Goal: Task Accomplishment & Management: Use online tool/utility

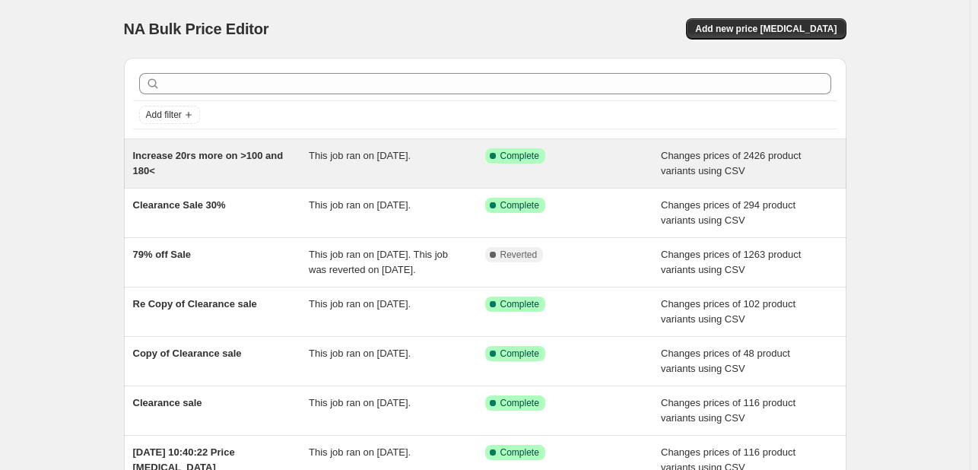
click at [293, 153] on div "Increase 20rs more on >100 and 180<" at bounding box center [221, 163] width 176 height 30
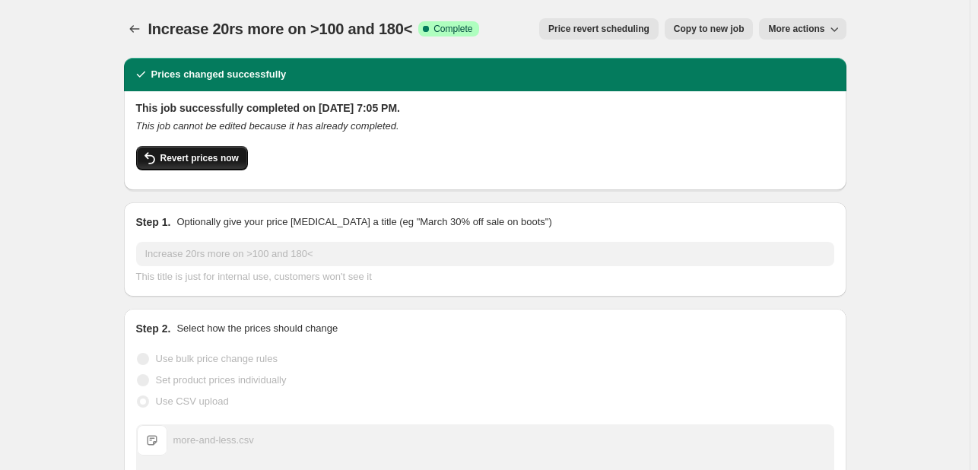
click at [231, 156] on span "Revert prices now" at bounding box center [199, 158] width 78 height 12
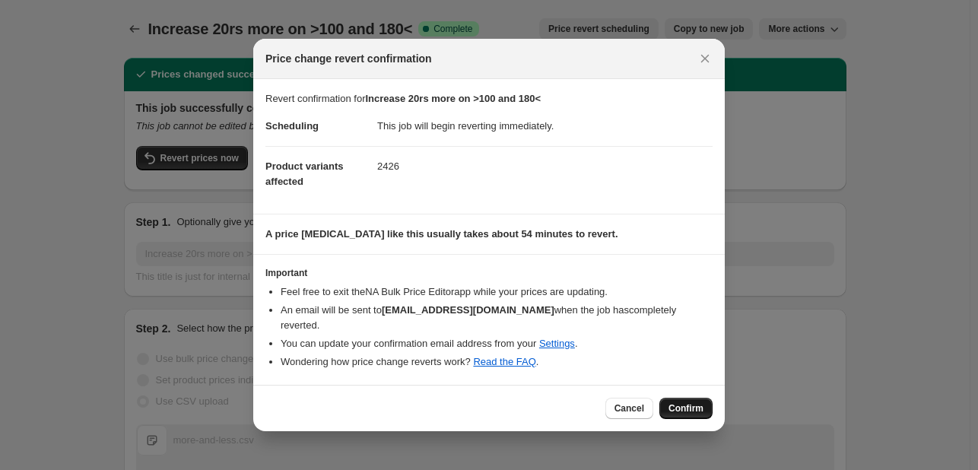
click at [683, 402] on span "Confirm" at bounding box center [685, 408] width 35 height 12
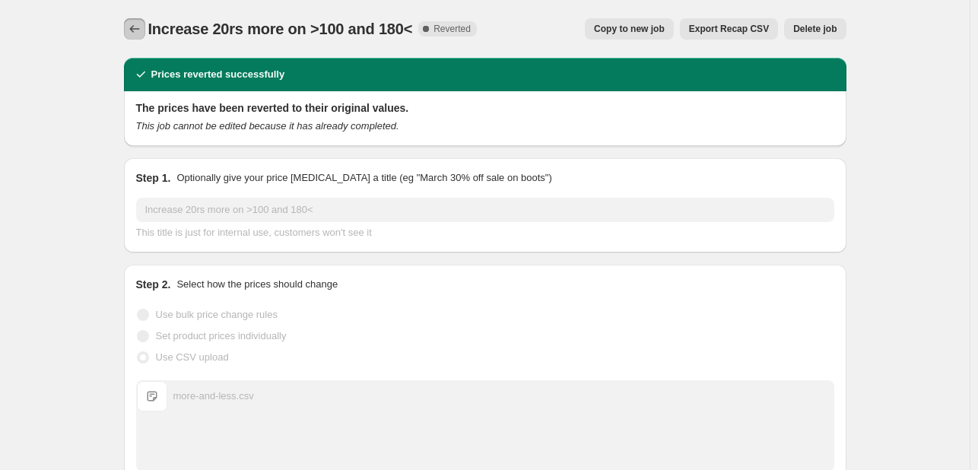
click at [136, 26] on icon "Price change jobs" at bounding box center [134, 29] width 10 height 8
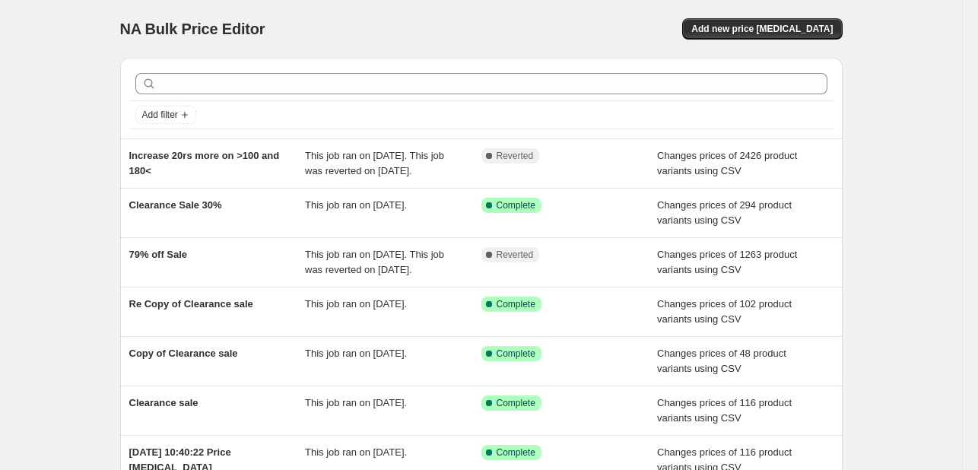
click at [78, 134] on div "NA Bulk Price Editor. This page is ready NA Bulk Price Editor Add new price cha…" at bounding box center [481, 391] width 962 height 783
click at [779, 23] on span "Add new price [MEDICAL_DATA]" at bounding box center [761, 29] width 141 height 12
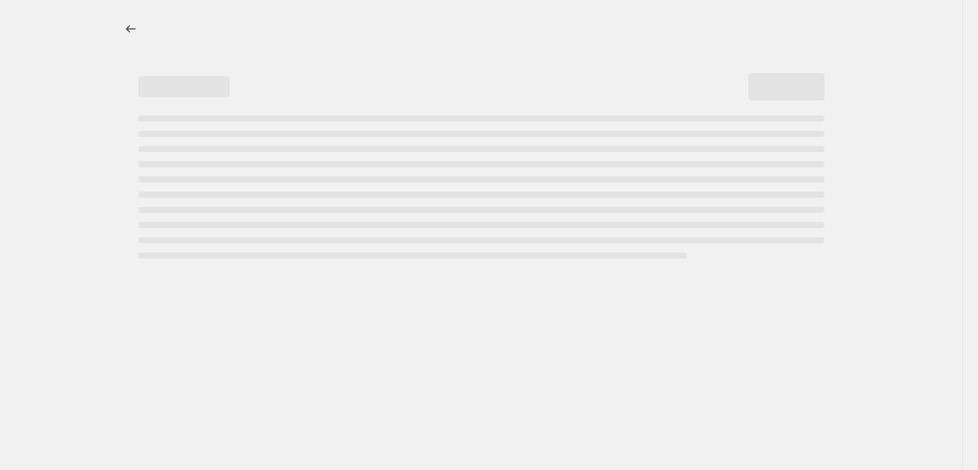
select select "percentage"
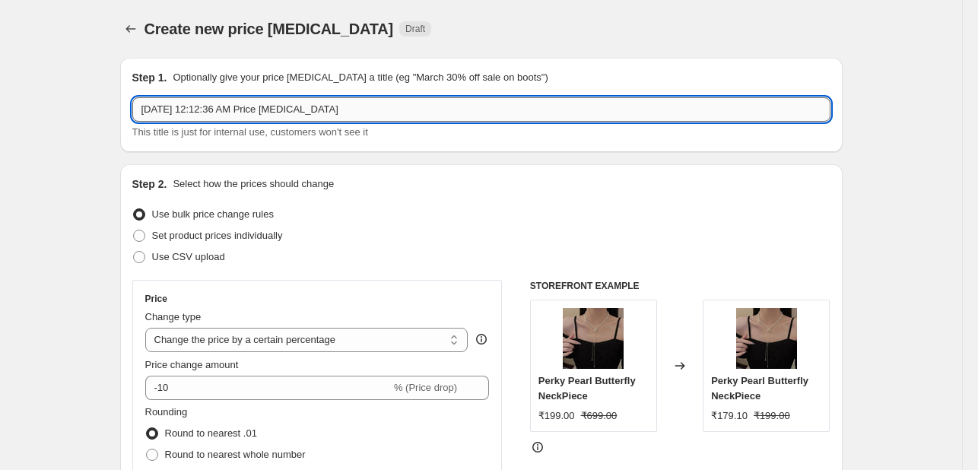
click at [367, 113] on input "Sep 29, 2025, 12:12:36 AM Price change job" at bounding box center [481, 109] width 698 height 24
click at [258, 106] on input "iNCREASE BY RS 20" at bounding box center [481, 109] width 698 height 24
click at [186, 109] on input "iNCREASE BY RS 20 >100 & 180<" at bounding box center [481, 109] width 698 height 24
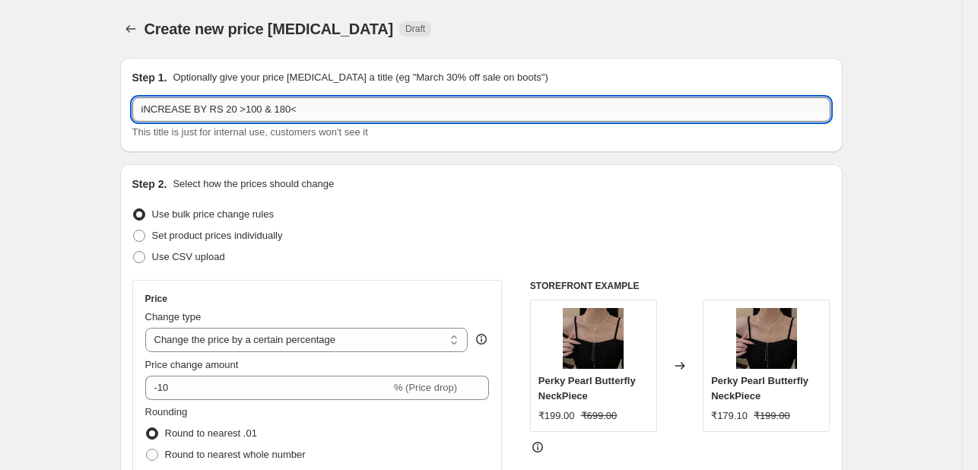
click at [286, 114] on input "iNCREASE BY RS 20 >100 & 180<" at bounding box center [481, 109] width 698 height 24
click at [189, 111] on input "iNCREASE BY RS 20 >100 & 180<" at bounding box center [481, 109] width 698 height 24
type input "iNCREASE BY RS 20 >100 & 180<"
click at [143, 260] on span at bounding box center [139, 257] width 12 height 12
click at [134, 252] on input "Use CSV upload" at bounding box center [133, 251] width 1 height 1
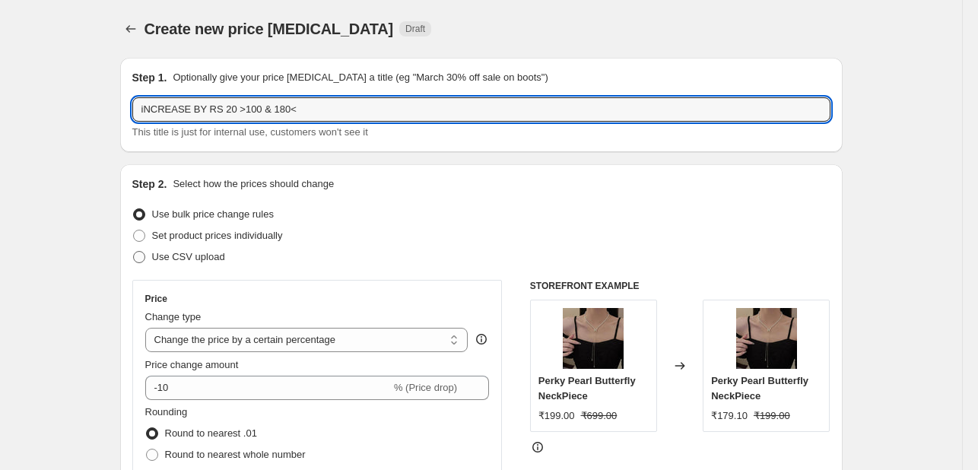
radio input "true"
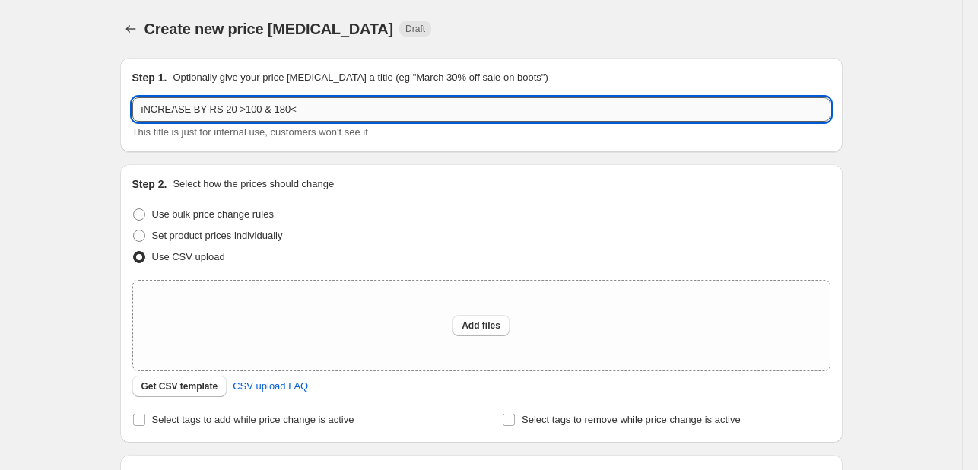
drag, startPoint x: 295, startPoint y: 113, endPoint x: 228, endPoint y: 113, distance: 66.9
click at [228, 113] on input "iNCREASE BY RS 20 >100 & 180<" at bounding box center [481, 109] width 698 height 24
type input "iNCREASE BY RS 20"
click at [499, 323] on span "Add files" at bounding box center [481, 325] width 39 height 12
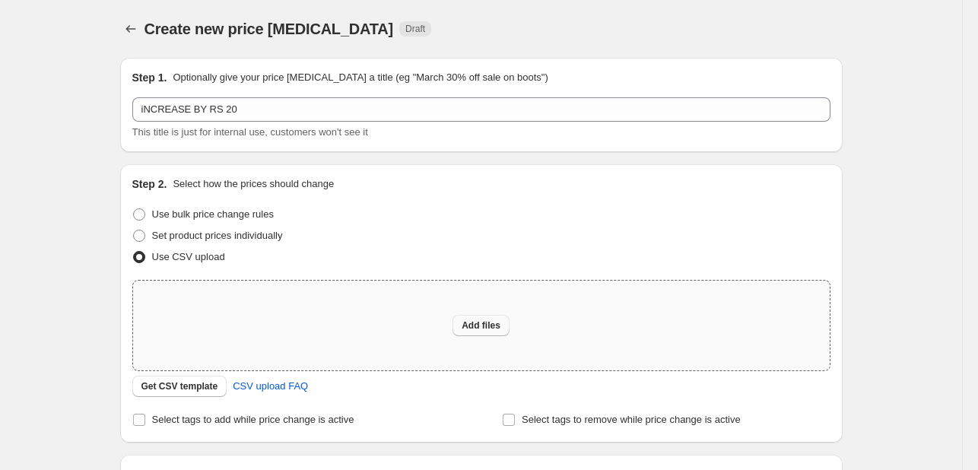
type input "C:\fakepath\iNCREASE BY RS 20.xlsx"
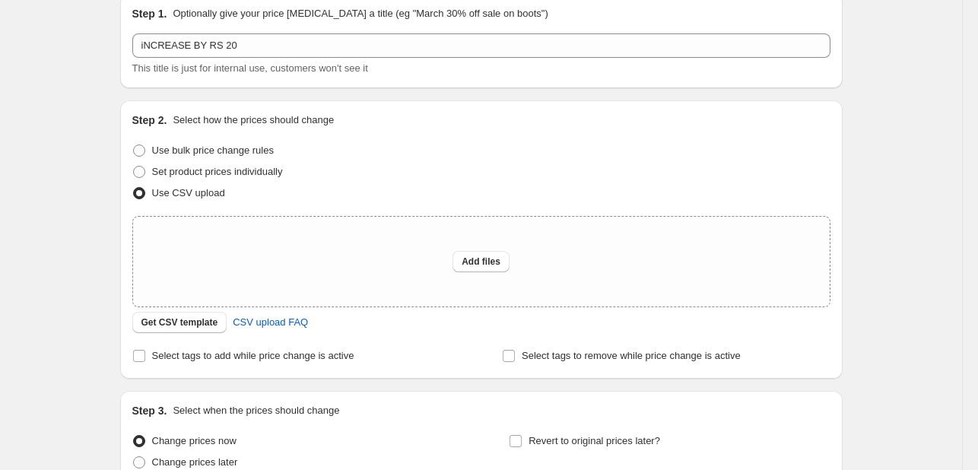
scroll to position [152, 0]
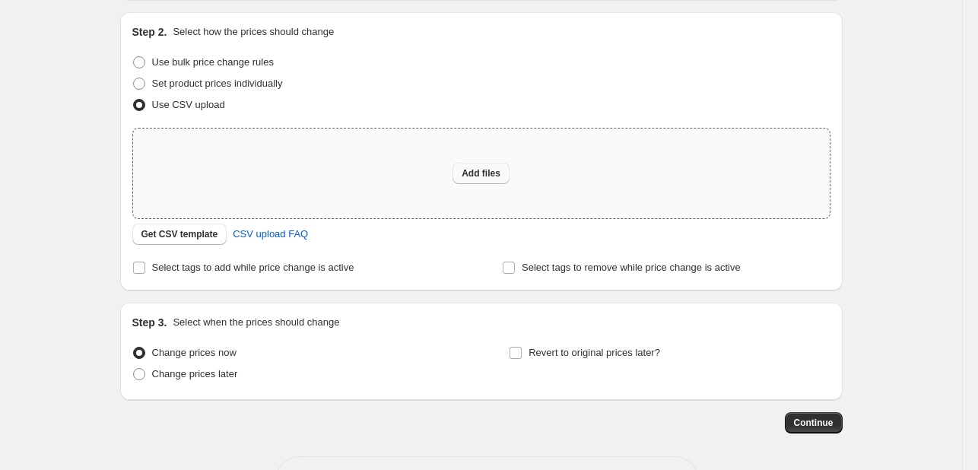
click at [477, 171] on span "Add files" at bounding box center [481, 173] width 39 height 12
type input "C:\fakepath\iNCREASE BY RS 20.csv"
click at [465, 174] on button "Add files" at bounding box center [480, 173] width 57 height 21
type input "C:\fakepath\iNCREASE BY RS 20.csv"
click at [474, 174] on span "Add files" at bounding box center [481, 173] width 39 height 12
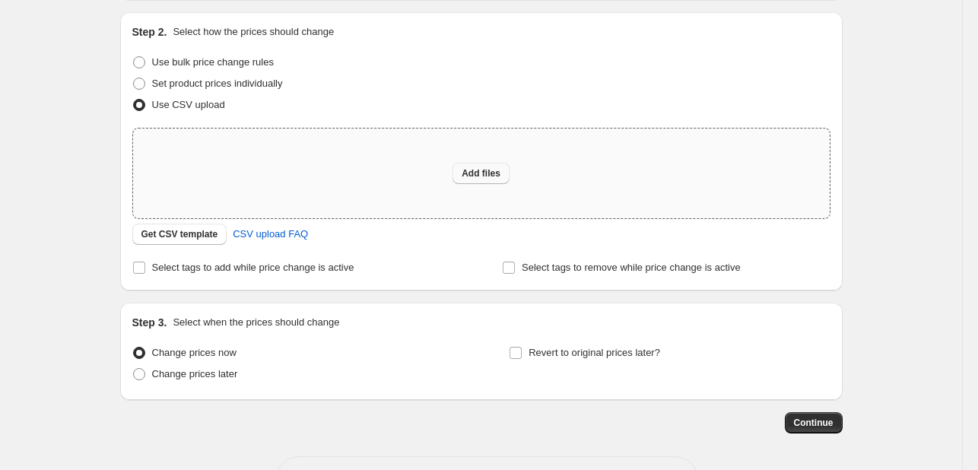
type input "C:\fakepath\iNCREASE BY RS 20.csv"
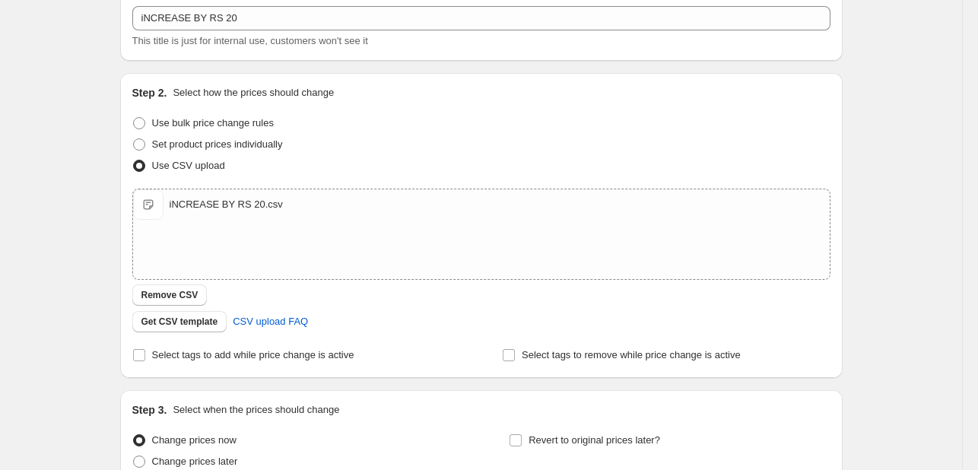
scroll to position [234, 0]
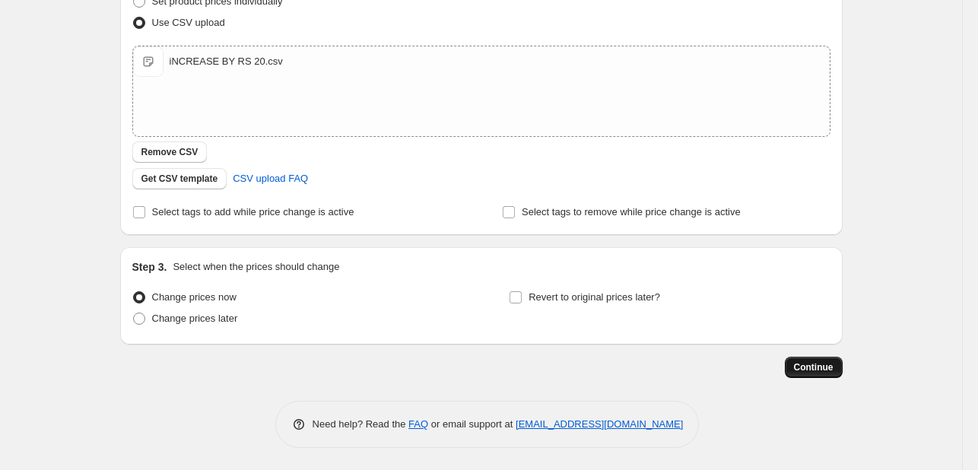
click at [818, 366] on span "Continue" at bounding box center [814, 367] width 40 height 12
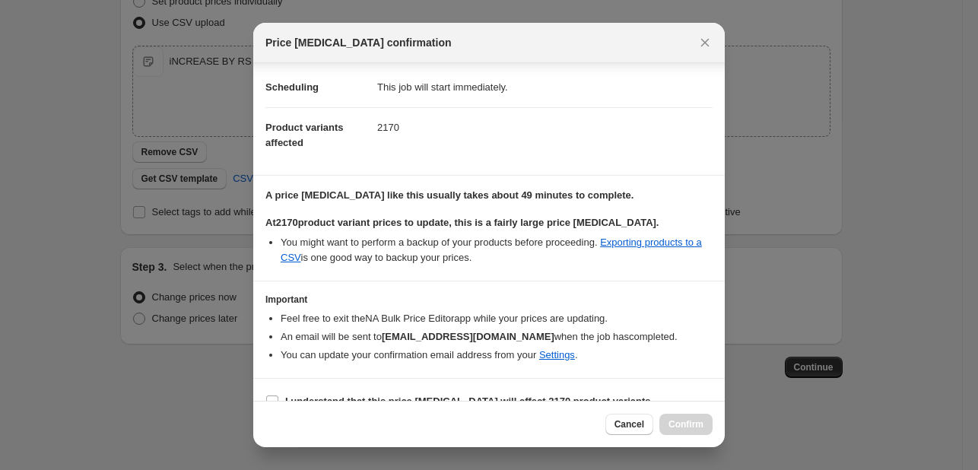
scroll to position [46, 0]
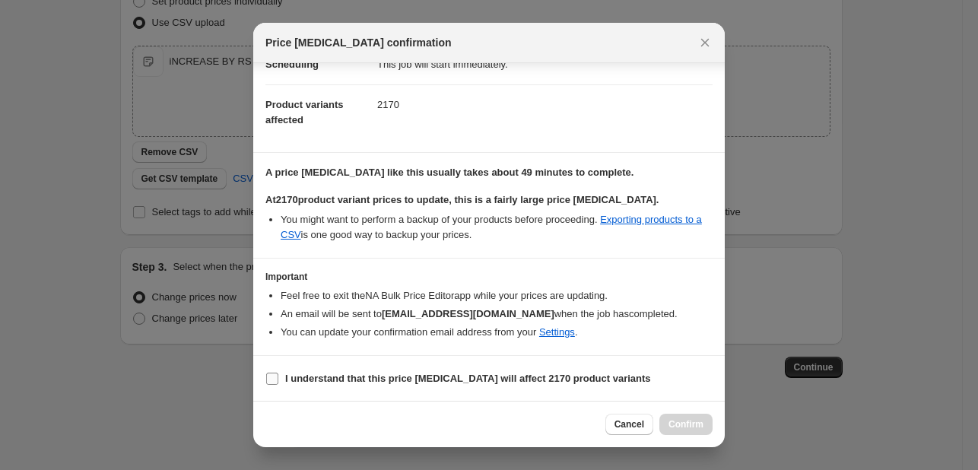
click at [326, 378] on b "I understand that this price change job will affect 2170 product variants" at bounding box center [468, 378] width 366 height 11
click at [278, 378] on input "I understand that this price change job will affect 2170 product variants" at bounding box center [272, 379] width 12 height 12
checkbox input "true"
click at [699, 426] on span "Confirm" at bounding box center [685, 424] width 35 height 12
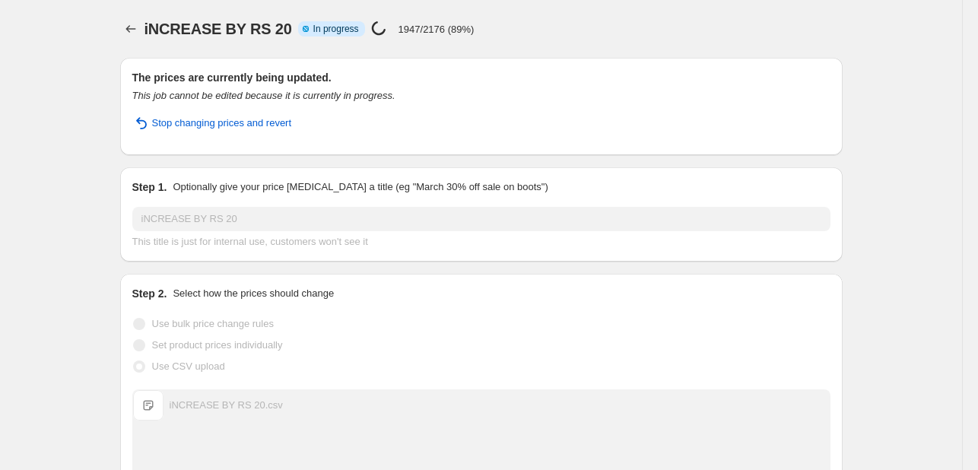
click at [883, 217] on div "iNCREASE BY RS 20. This page is ready iNCREASE BY RS 20 Info Partially complete…" at bounding box center [481, 390] width 962 height 781
click at [925, 278] on div "iNCREASE BY RS 20. This page is ready iNCREASE BY RS 20 Info Partially complete…" at bounding box center [481, 390] width 962 height 781
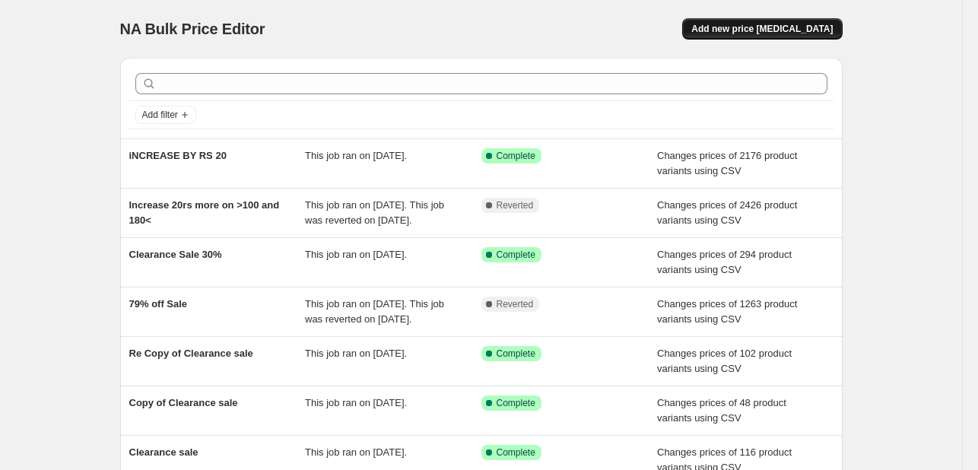
click at [749, 19] on button "Add new price [MEDICAL_DATA]" at bounding box center [762, 28] width 160 height 21
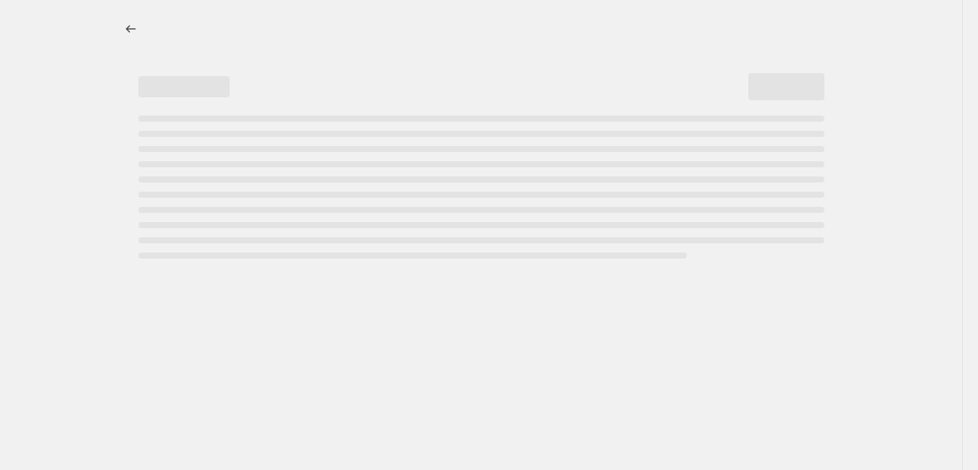
select select "percentage"
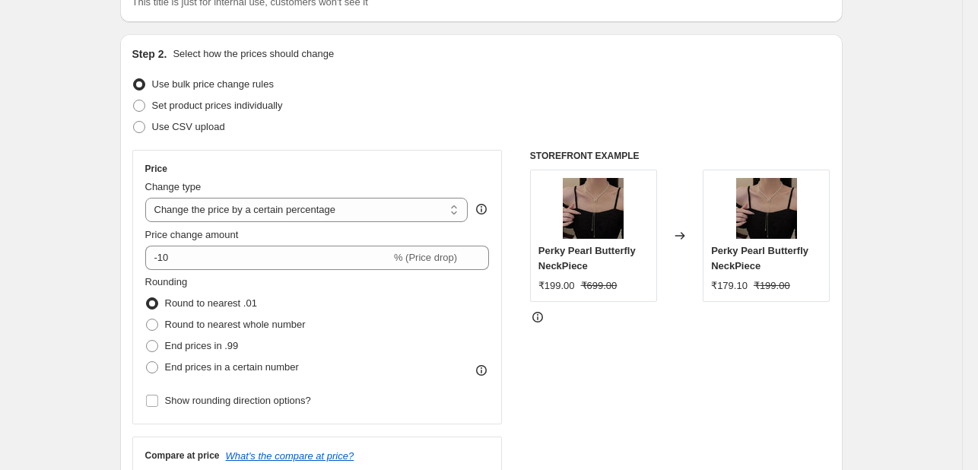
scroll to position [152, 0]
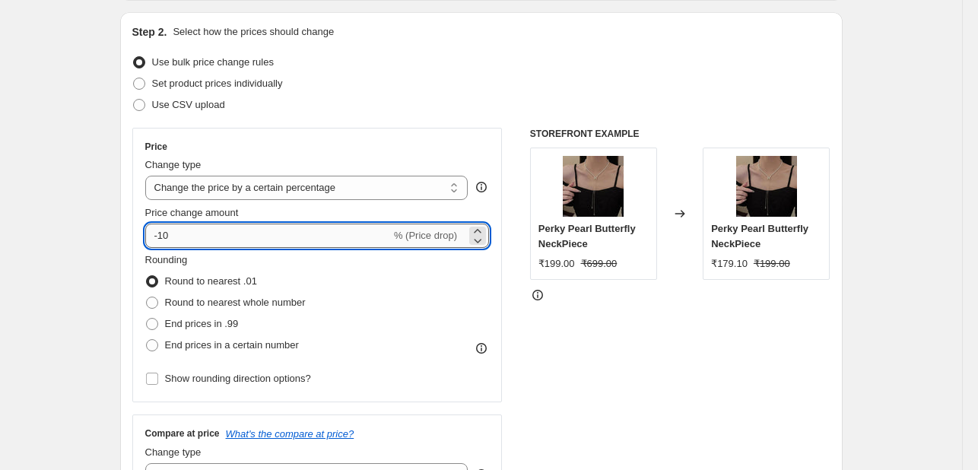
click at [195, 233] on input "-10" at bounding box center [268, 236] width 246 height 24
click at [483, 227] on icon at bounding box center [477, 231] width 15 height 15
type input "-7"
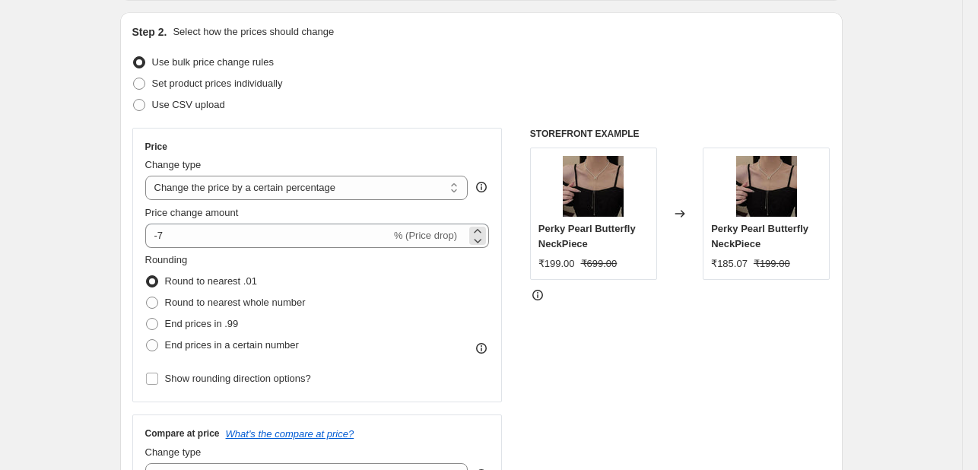
click at [422, 230] on span "% (Price drop)" at bounding box center [425, 235] width 63 height 11
click at [420, 230] on span "% (Price drop)" at bounding box center [425, 235] width 63 height 11
click at [393, 177] on select "Change the price to a certain amount Change the price by a certain amount Chang…" at bounding box center [306, 188] width 323 height 24
select select "to"
click at [148, 176] on select "Change the price to a certain amount Change the price by a certain amount Chang…" at bounding box center [306, 188] width 323 height 24
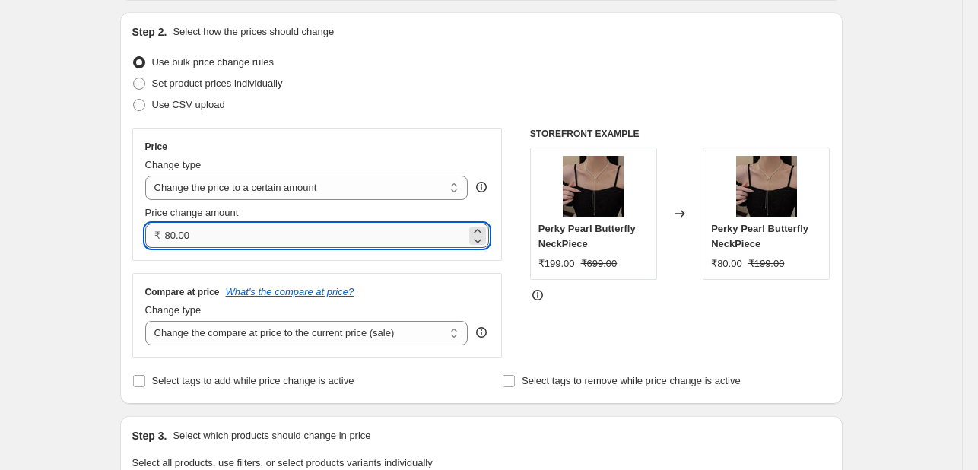
click at [297, 237] on input "80.00" at bounding box center [316, 236] width 302 height 24
click at [477, 230] on icon at bounding box center [477, 231] width 15 height 15
click at [183, 238] on input "80.02" at bounding box center [316, 236] width 302 height 24
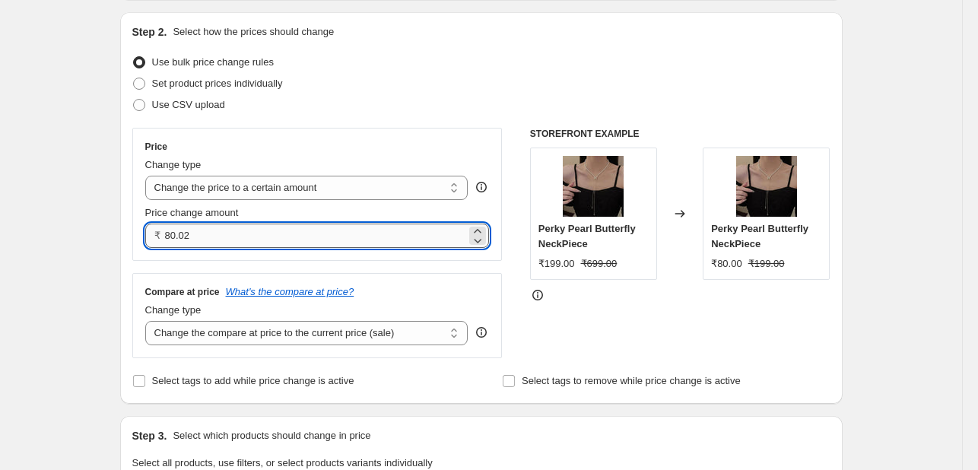
click at [183, 238] on input "80.02" at bounding box center [316, 236] width 302 height 24
type input "20.00"
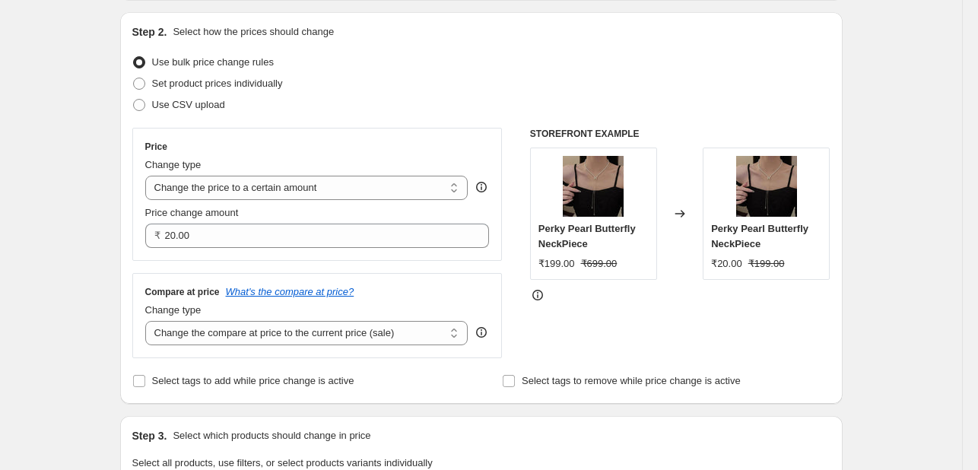
click at [213, 331] on select "Change the compare at price to the current price (sale) Change the compare at p…" at bounding box center [306, 333] width 323 height 24
click at [334, 189] on select "Change the price to a certain amount Change the price by a certain amount Chang…" at bounding box center [306, 188] width 323 height 24
select select "by"
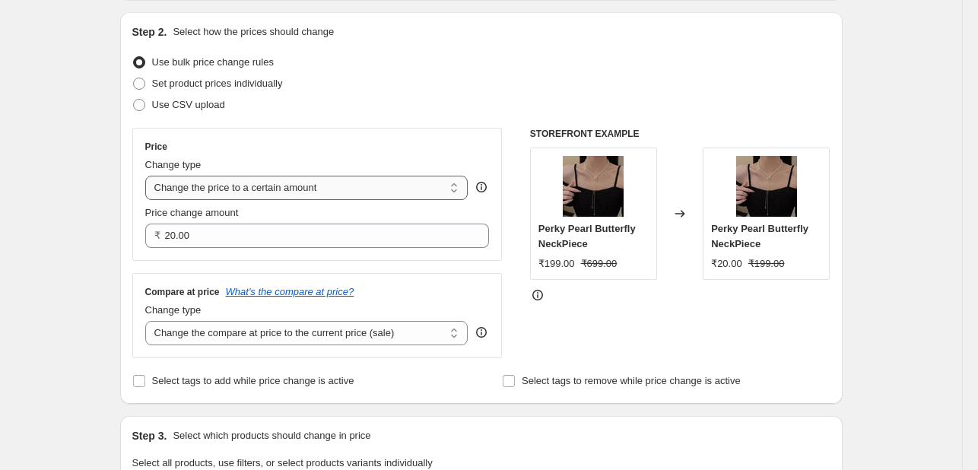
click at [148, 176] on select "Change the price to a certain amount Change the price by a certain amount Chang…" at bounding box center [306, 188] width 323 height 24
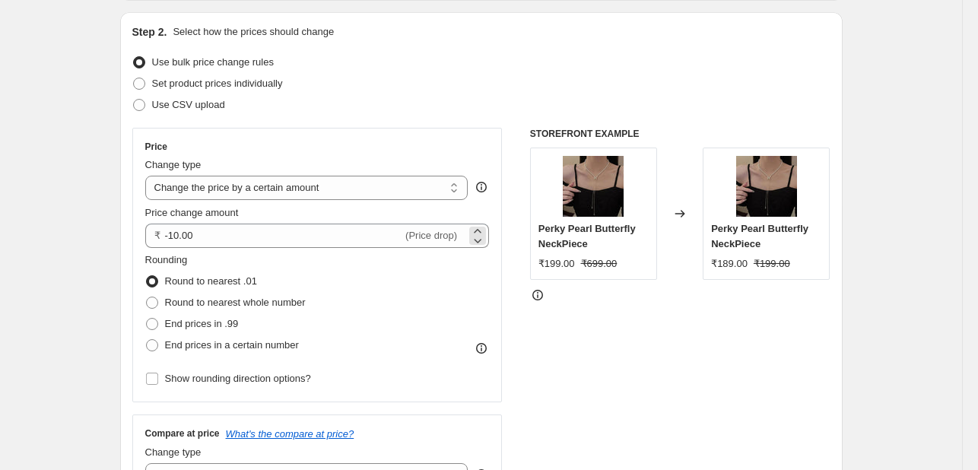
click at [444, 238] on span "(Price drop)" at bounding box center [431, 235] width 52 height 11
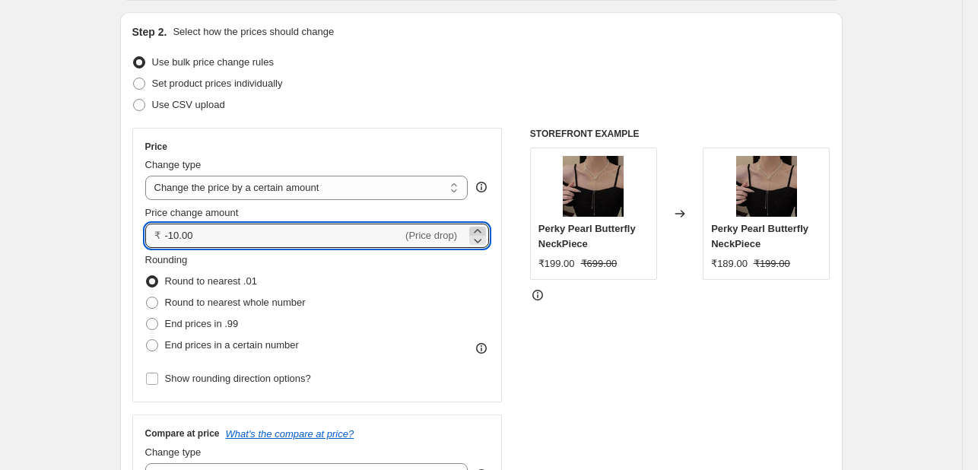
click at [481, 227] on icon at bounding box center [477, 231] width 15 height 15
click at [481, 240] on icon at bounding box center [477, 240] width 15 height 15
click at [481, 243] on icon at bounding box center [477, 240] width 15 height 15
type input "-10.01"
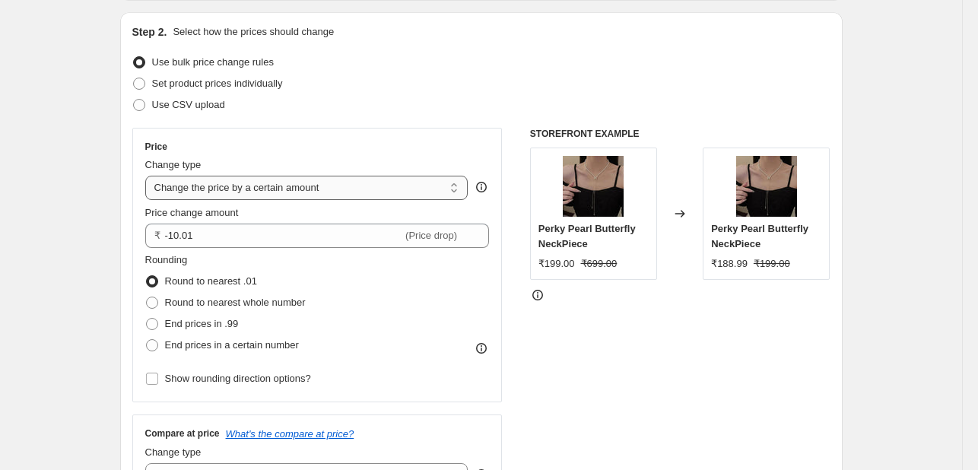
click at [267, 186] on select "Change the price to a certain amount Change the price by a certain amount Chang…" at bounding box center [306, 188] width 323 height 24
select select "to"
click at [148, 176] on select "Change the price to a certain amount Change the price by a certain amount Chang…" at bounding box center [306, 188] width 323 height 24
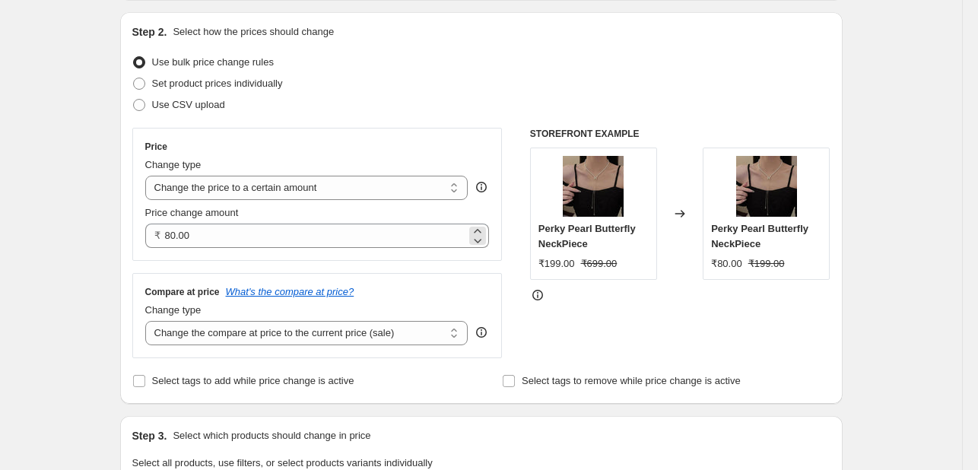
click at [165, 237] on div "₹ 80.00" at bounding box center [317, 236] width 344 height 24
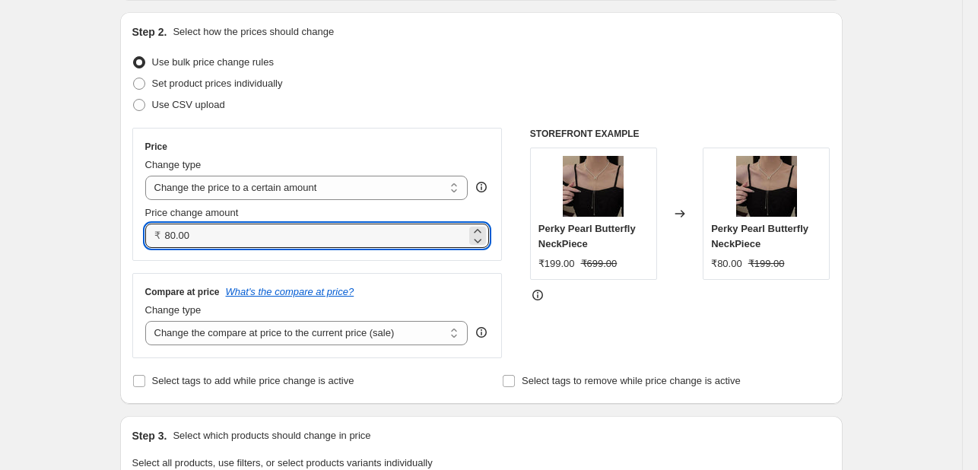
click at [165, 237] on div "₹ 80.00" at bounding box center [317, 236] width 344 height 24
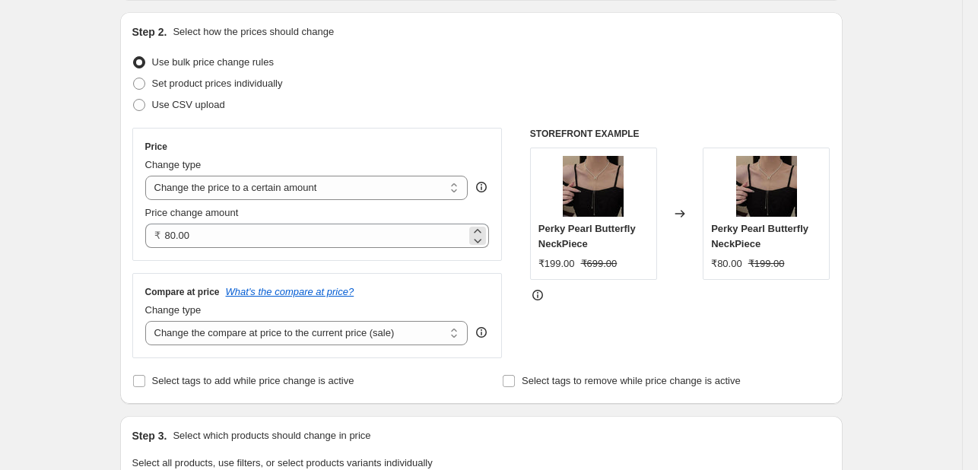
click at [165, 237] on div "₹ 80.00" at bounding box center [317, 236] width 344 height 24
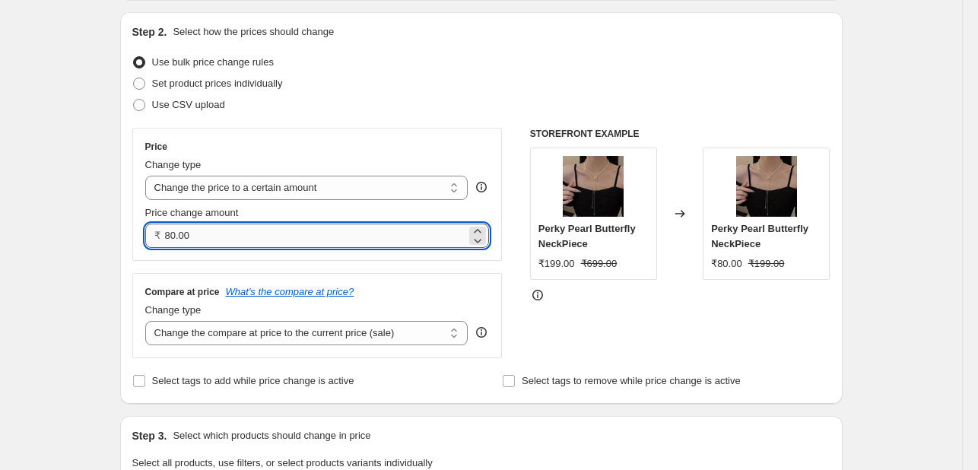
click at [189, 235] on input "80.00" at bounding box center [316, 236] width 302 height 24
type input "20.00"
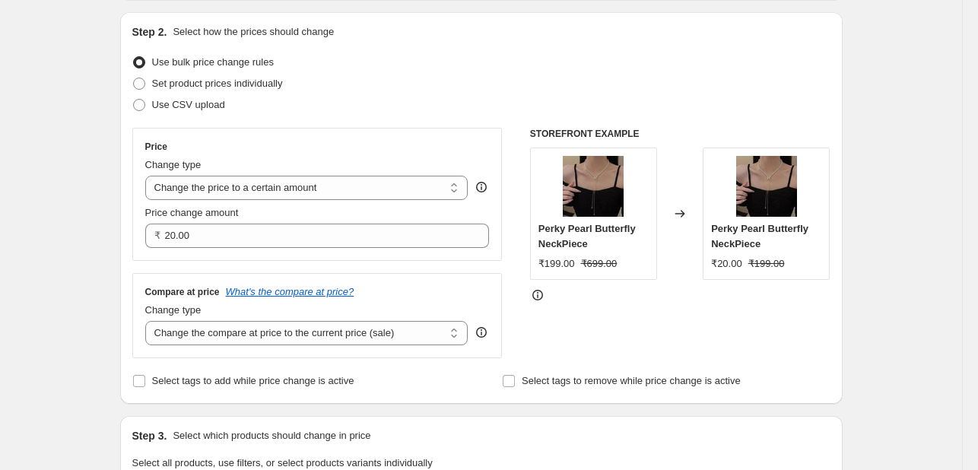
click at [234, 338] on select "Change the compare at price to the current price (sale) Change the compare at p…" at bounding box center [306, 333] width 323 height 24
click at [129, 258] on div "Step 2. Select how the prices should change Use bulk price change rules Set pro…" at bounding box center [481, 208] width 722 height 392
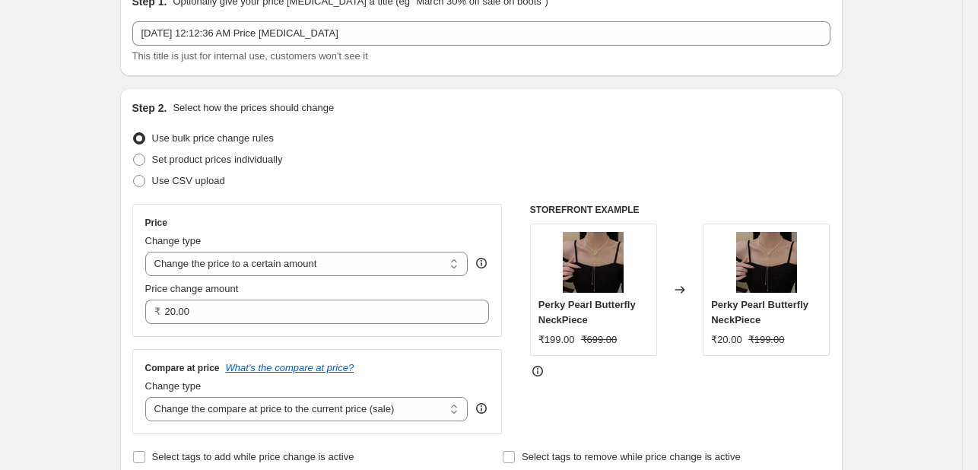
scroll to position [0, 0]
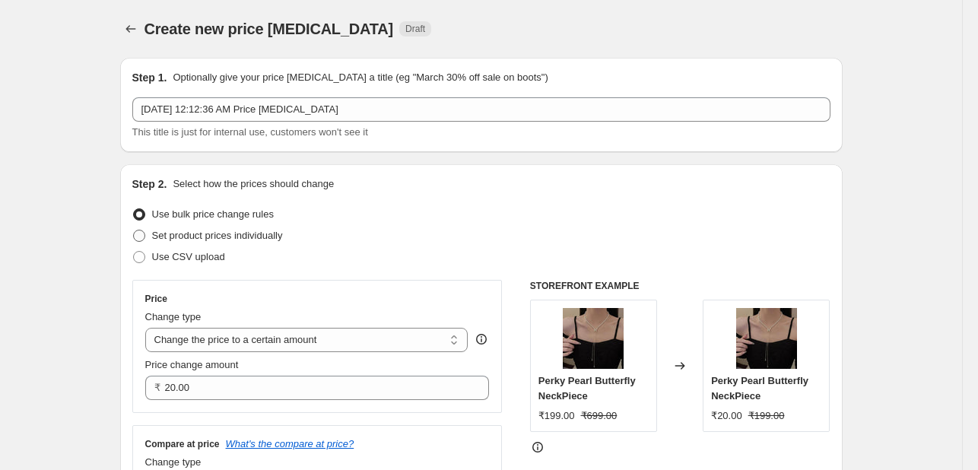
click at [204, 237] on span "Set product prices individually" at bounding box center [217, 235] width 131 height 11
click at [134, 230] on input "Set product prices individually" at bounding box center [133, 230] width 1 height 1
radio input "true"
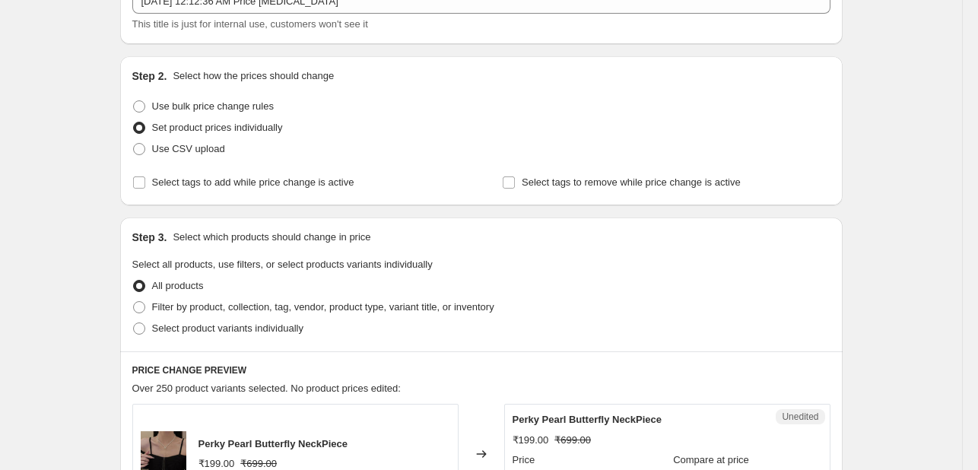
scroll to position [76, 0]
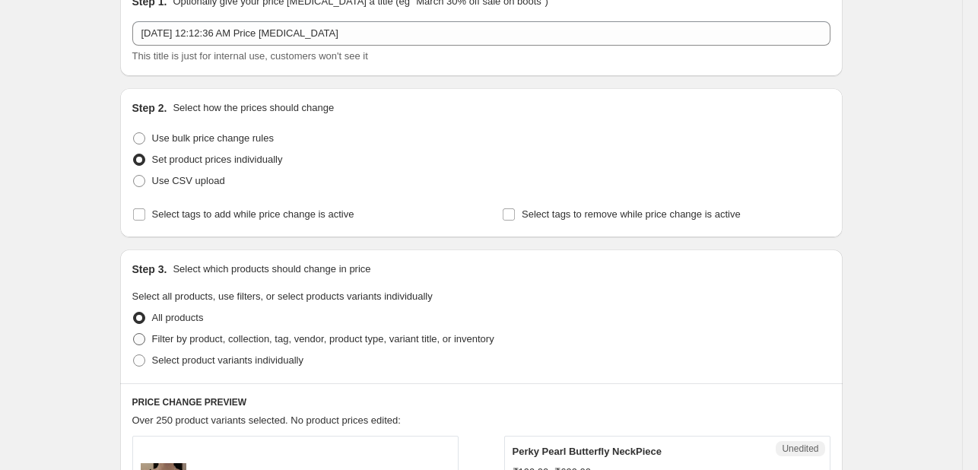
click at [199, 333] on span "Filter by product, collection, tag, vendor, product type, variant title, or inv…" at bounding box center [323, 338] width 342 height 11
click at [134, 333] on input "Filter by product, collection, tag, vendor, product type, variant title, or inv…" at bounding box center [133, 333] width 1 height 1
radio input "true"
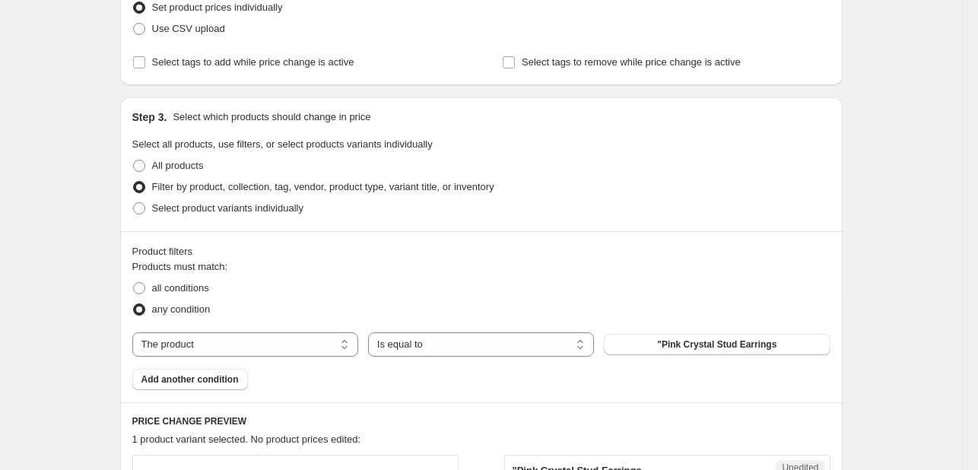
scroll to position [304, 0]
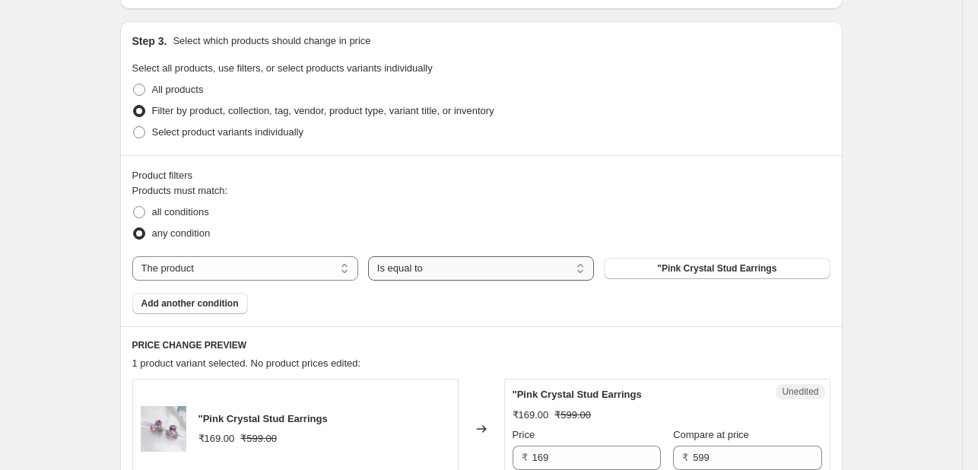
click at [560, 271] on select "Is equal to Is not equal to" at bounding box center [481, 268] width 226 height 24
click at [645, 268] on button ""Pink Crystal Stud Earrings" at bounding box center [717, 268] width 226 height 21
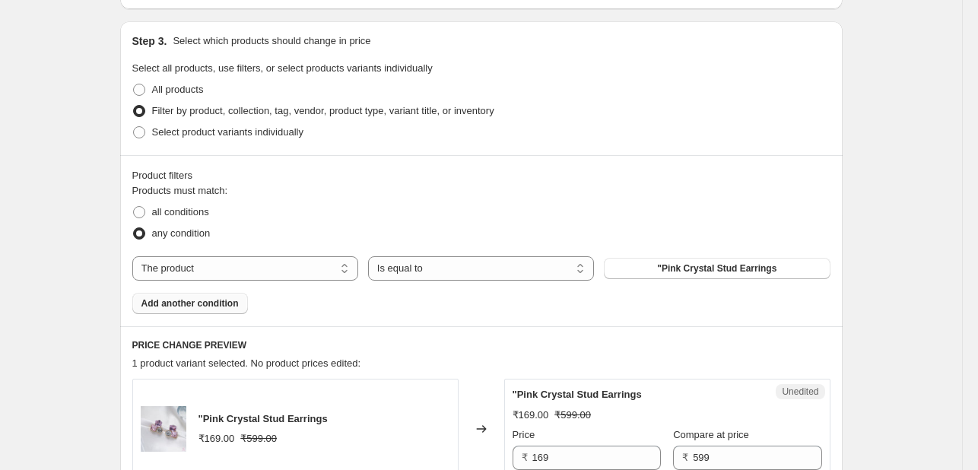
click at [230, 304] on span "Add another condition" at bounding box center [189, 303] width 97 height 12
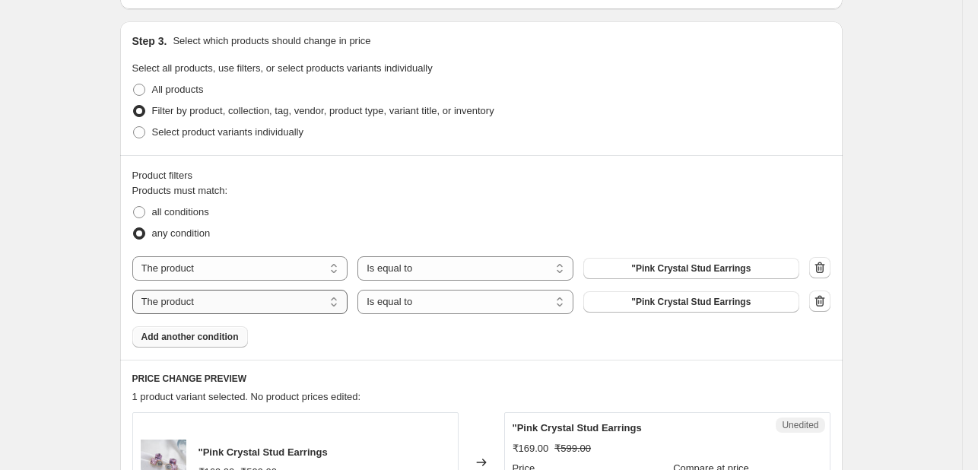
click at [326, 301] on select "The product The product's collection The product's tag The product's vendor The…" at bounding box center [240, 302] width 216 height 24
click at [78, 401] on div "Create new price change job. This page is ready Create new price change job Dra…" at bounding box center [481, 244] width 962 height 1097
click at [827, 300] on icon "button" at bounding box center [819, 300] width 15 height 15
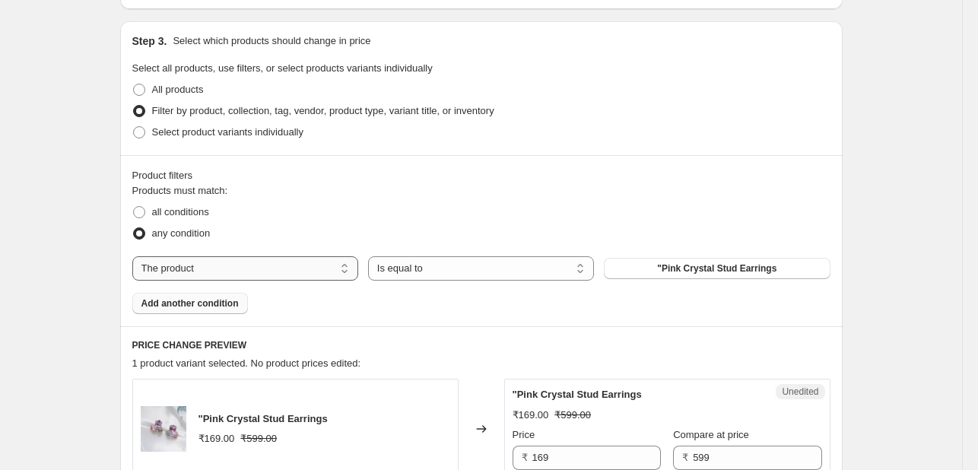
click at [259, 271] on select "The product The product's collection The product's tag The product's vendor The…" at bounding box center [245, 268] width 226 height 24
click at [134, 287] on div "Product filters Products must match: all conditions any condition The product T…" at bounding box center [481, 240] width 722 height 171
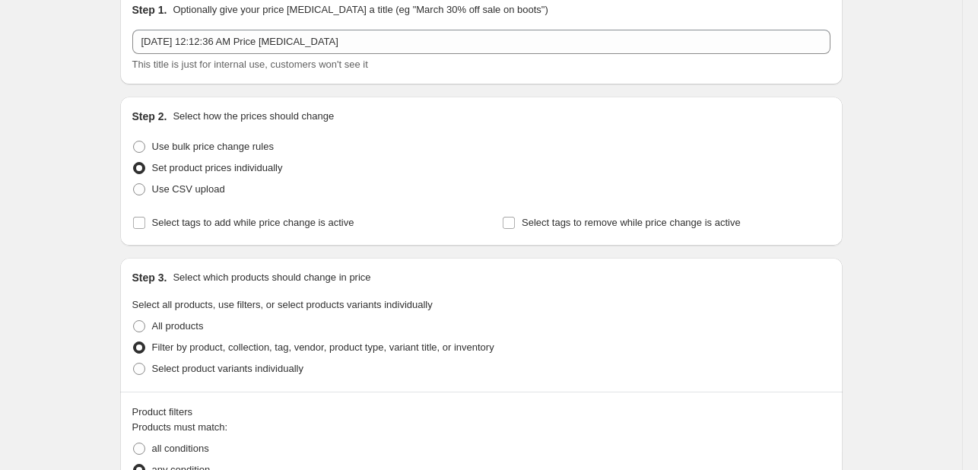
scroll to position [0, 0]
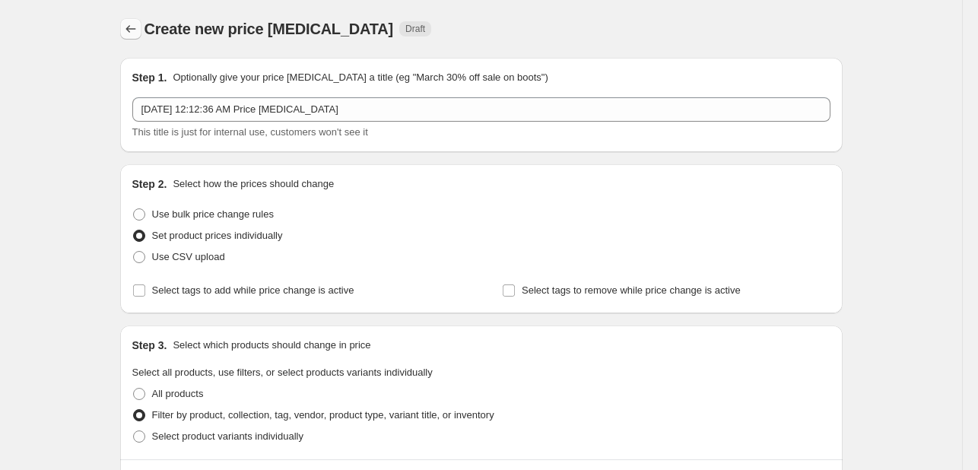
click at [138, 31] on icon "Price change jobs" at bounding box center [130, 28] width 15 height 15
